Goal: Transaction & Acquisition: Purchase product/service

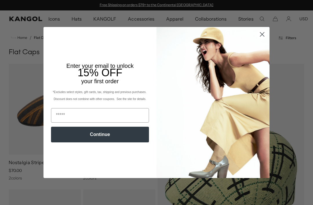
scroll to position [0, 120]
click at [258, 36] on circle "Close dialog" at bounding box center [263, 35] width 10 height 10
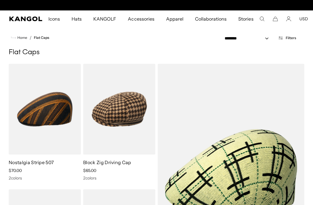
scroll to position [0, 0]
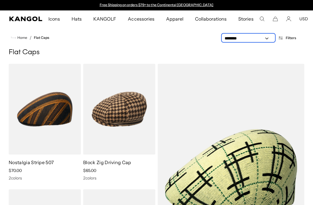
click at [269, 40] on select "**********" at bounding box center [249, 38] width 52 height 6
click at [287, 37] on span "Filters" at bounding box center [291, 38] width 10 height 4
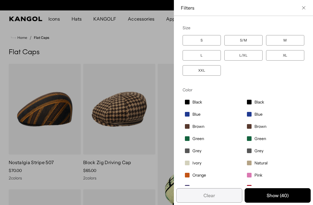
scroll to position [0, 120]
click at [256, 100] on span "Black" at bounding box center [260, 102] width 10 height 5
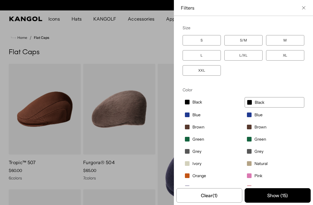
scroll to position [0, 120]
click at [254, 151] on label "Grey" at bounding box center [275, 152] width 60 height 10
click at [197, 151] on span "Grey" at bounding box center [197, 151] width 9 height 5
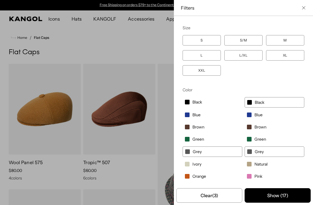
click at [190, 151] on label "Grey" at bounding box center [213, 152] width 60 height 10
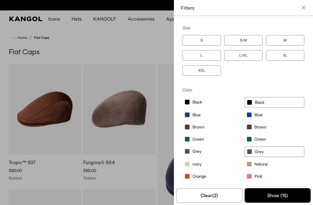
scroll to position [0, 120]
click at [204, 150] on label "Grey" at bounding box center [213, 152] width 60 height 10
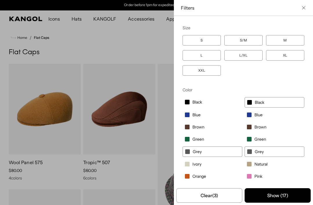
click at [195, 103] on span "Black" at bounding box center [198, 102] width 10 height 5
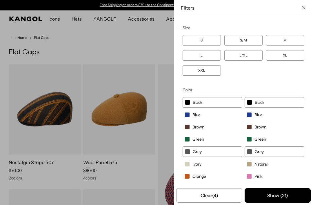
click at [287, 193] on button "Show ( 21 )" at bounding box center [278, 195] width 66 height 15
